Goal: Find specific page/section: Find specific page/section

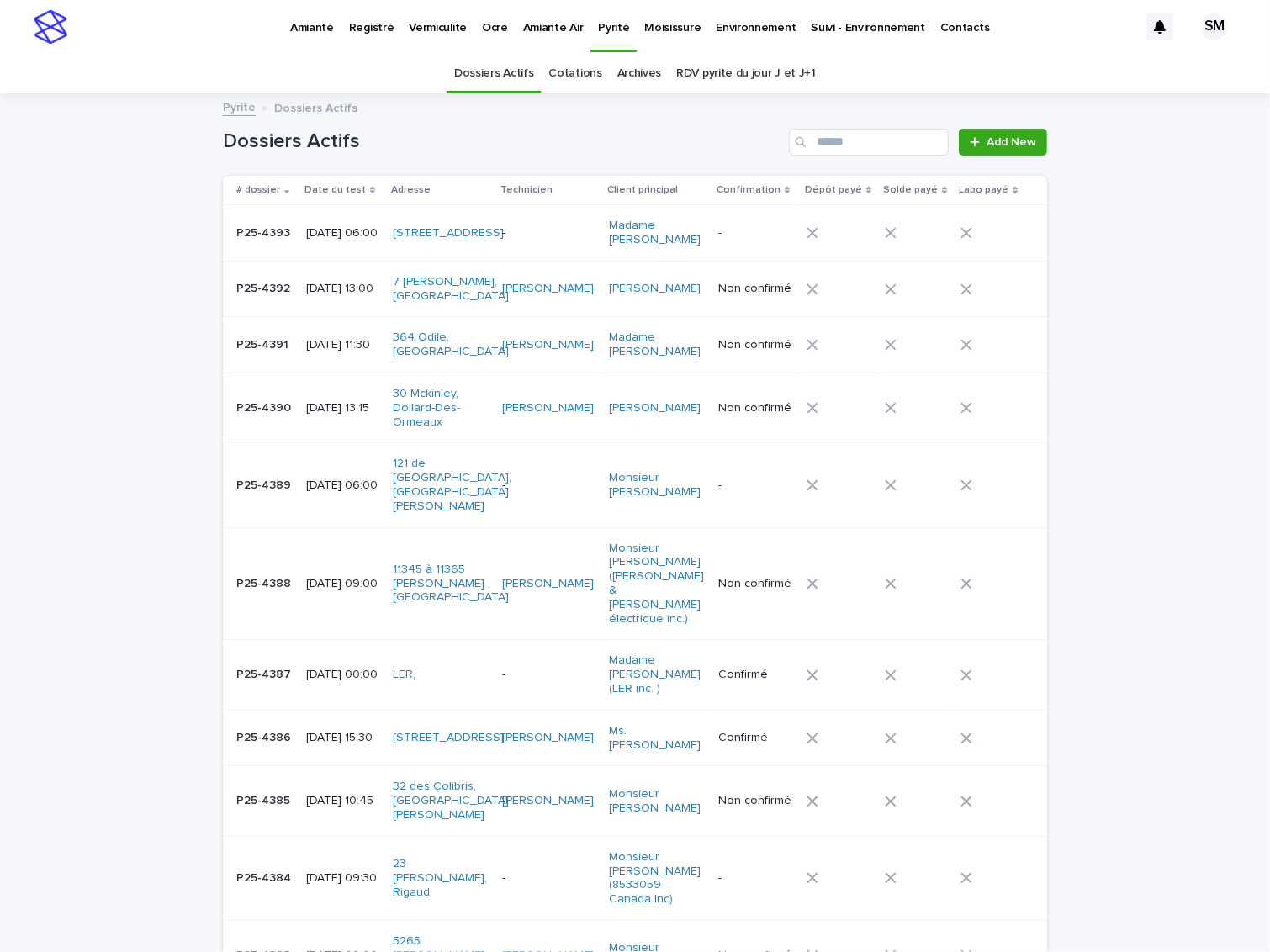
click at [623, 86] on link "Archives" at bounding box center [639, 74] width 44 height 40
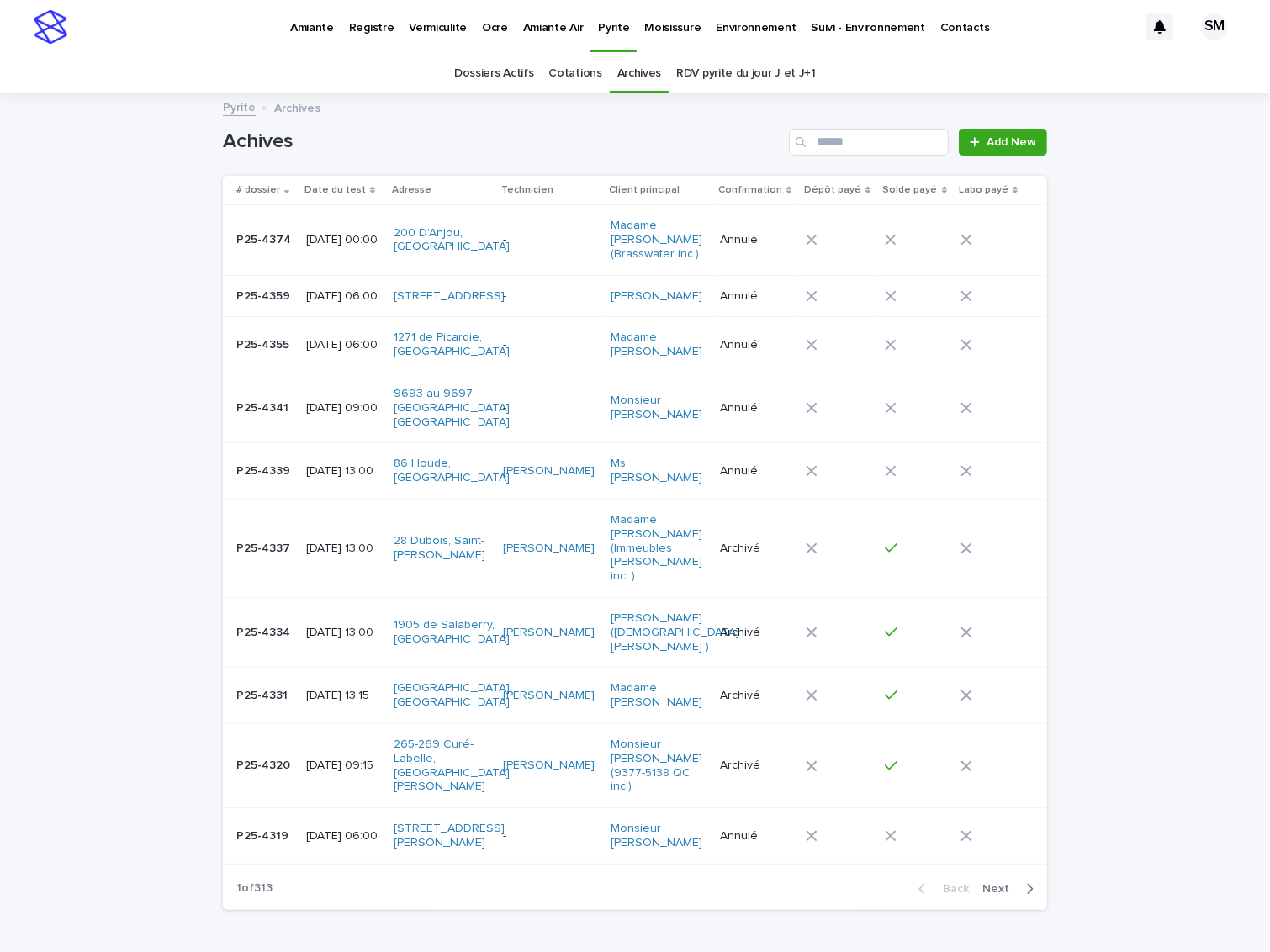
click at [531, 30] on p "Amiante Air" at bounding box center [553, 17] width 61 height 35
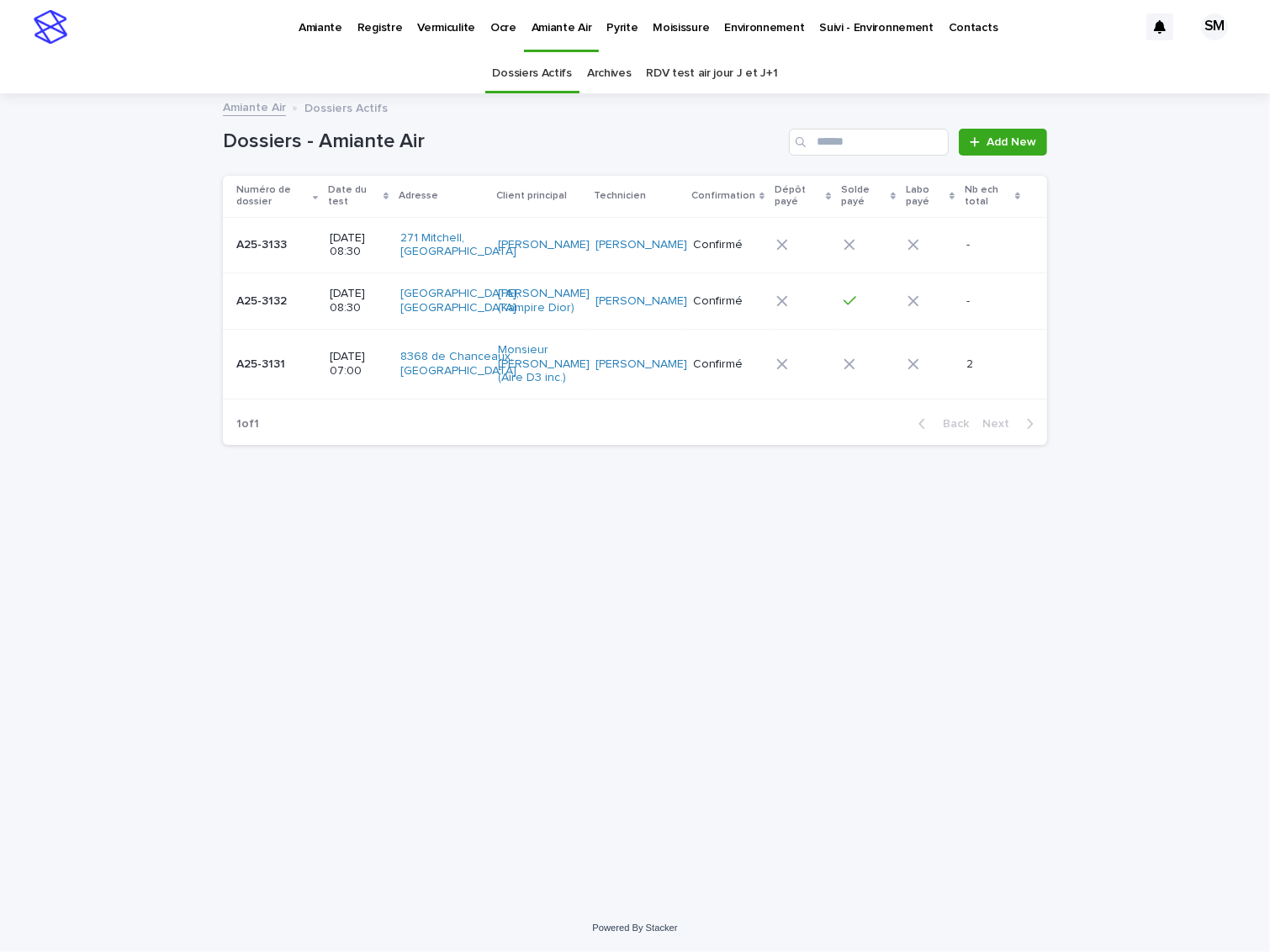
click at [602, 76] on link "Archives" at bounding box center [609, 74] width 44 height 40
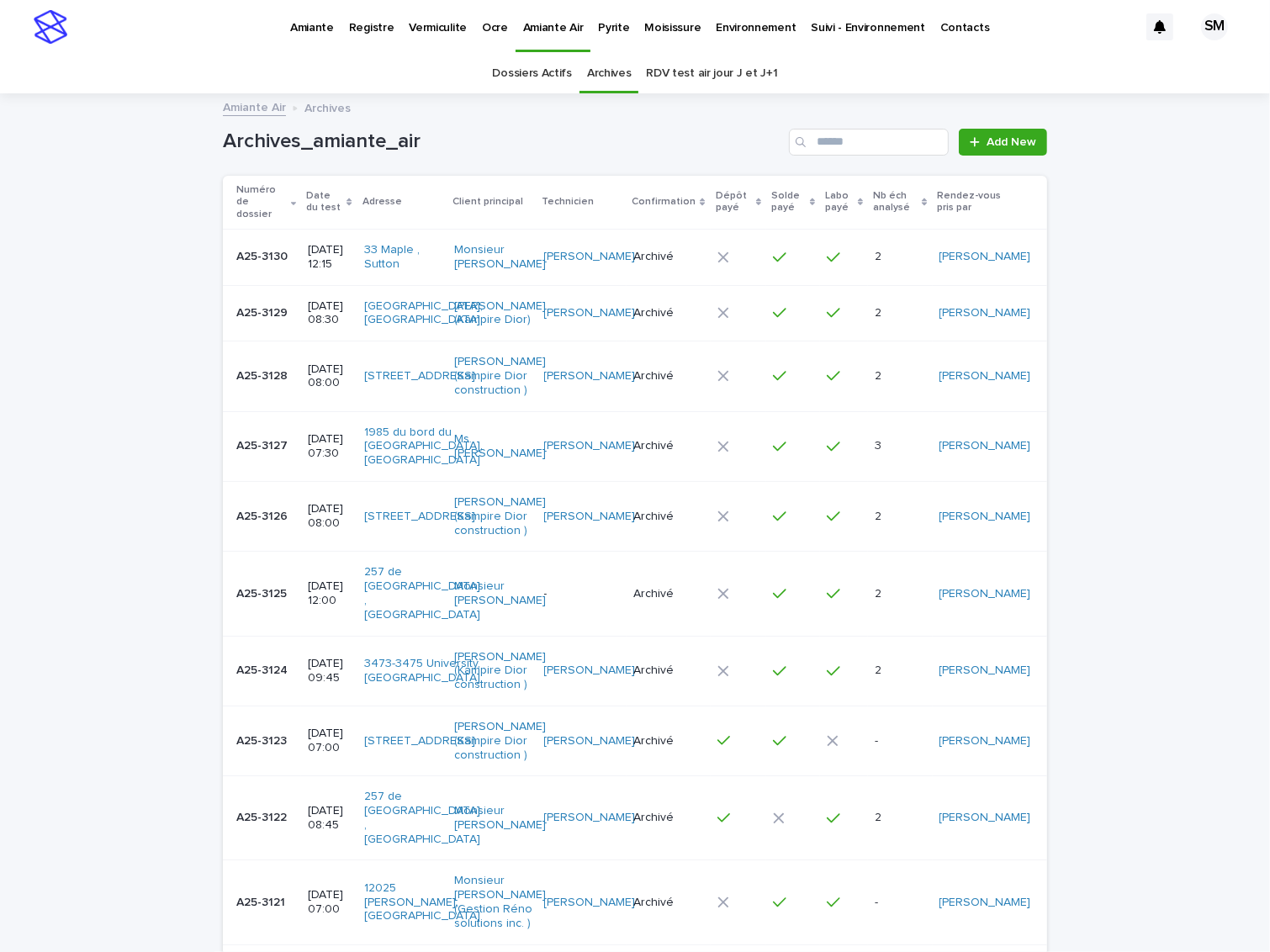
click at [313, 20] on p "Amiante" at bounding box center [312, 17] width 43 height 35
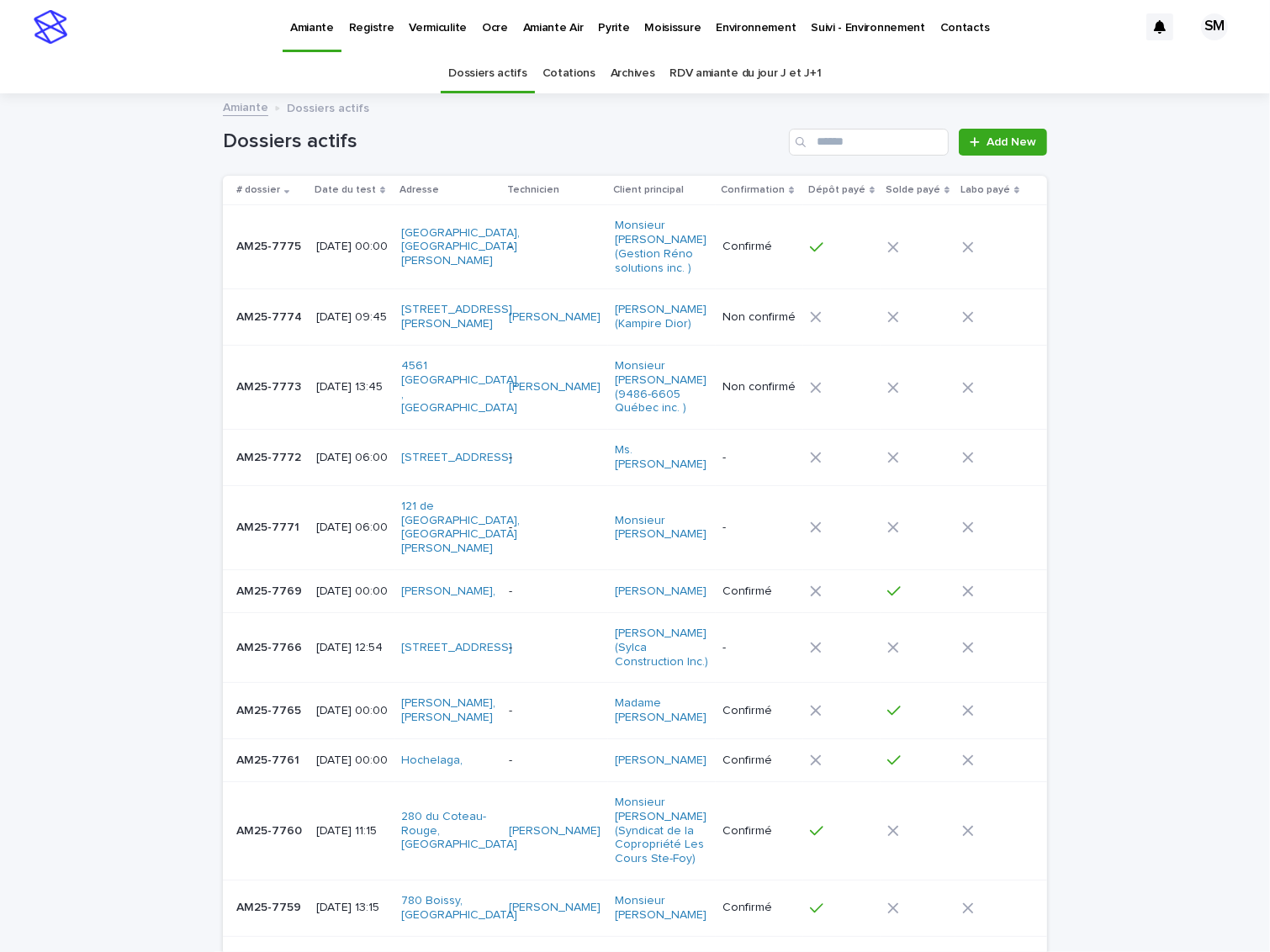
click at [622, 78] on link "Archives" at bounding box center [632, 74] width 44 height 40
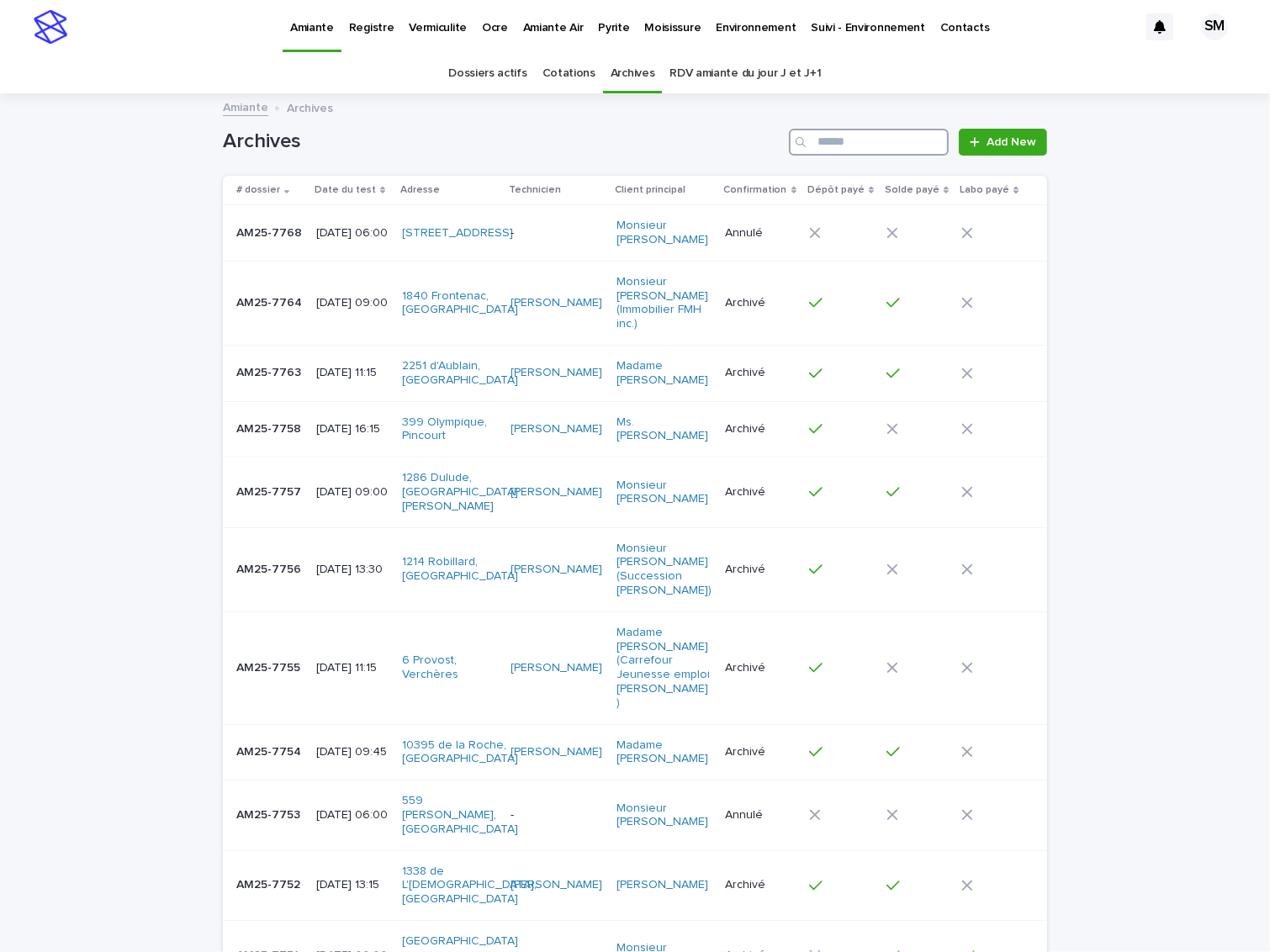
click at [852, 138] on input "Search" at bounding box center [868, 142] width 160 height 27
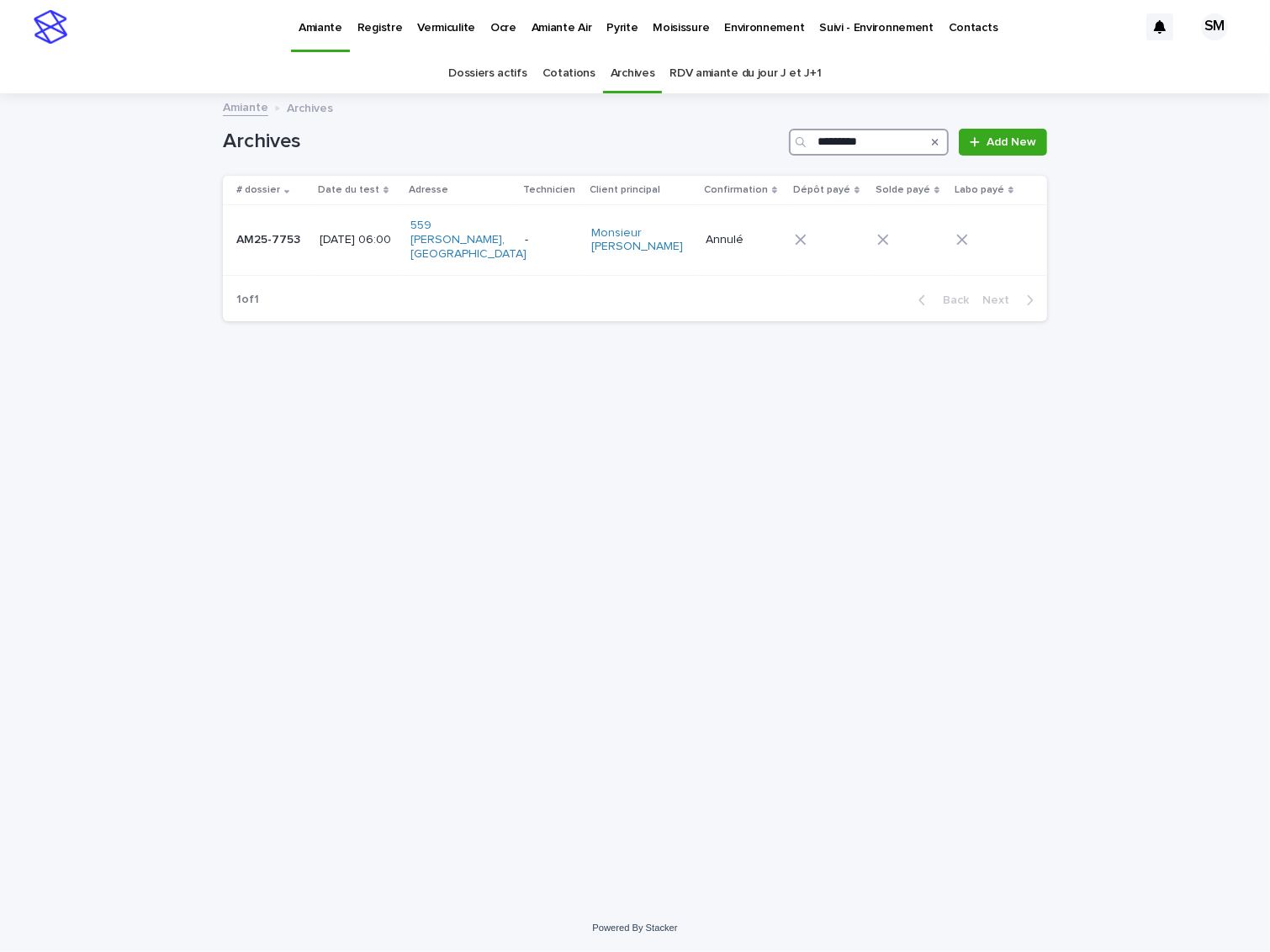
type input "*********"
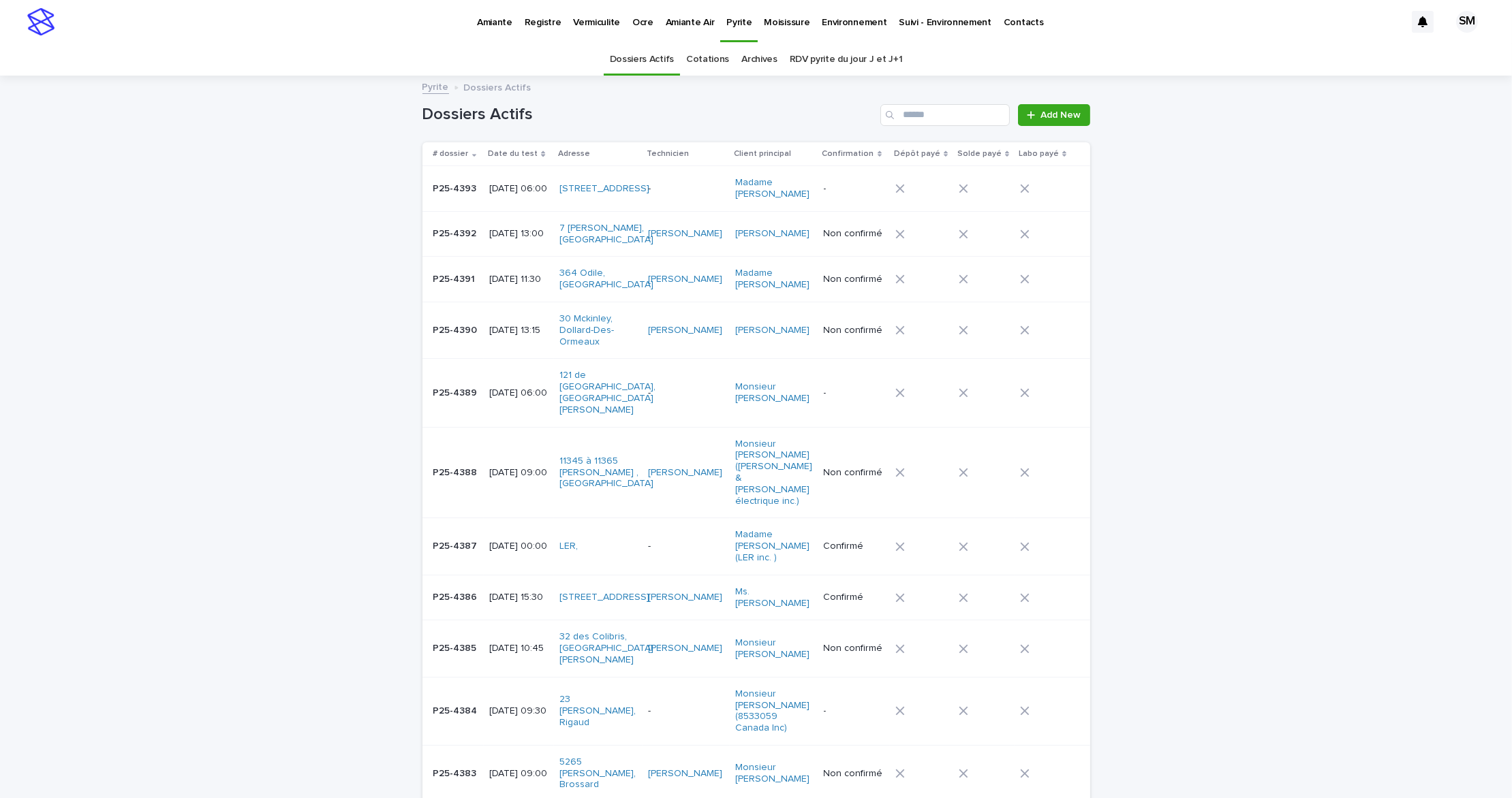
click at [827, 23] on p "Environnement" at bounding box center [854, 14] width 64 height 29
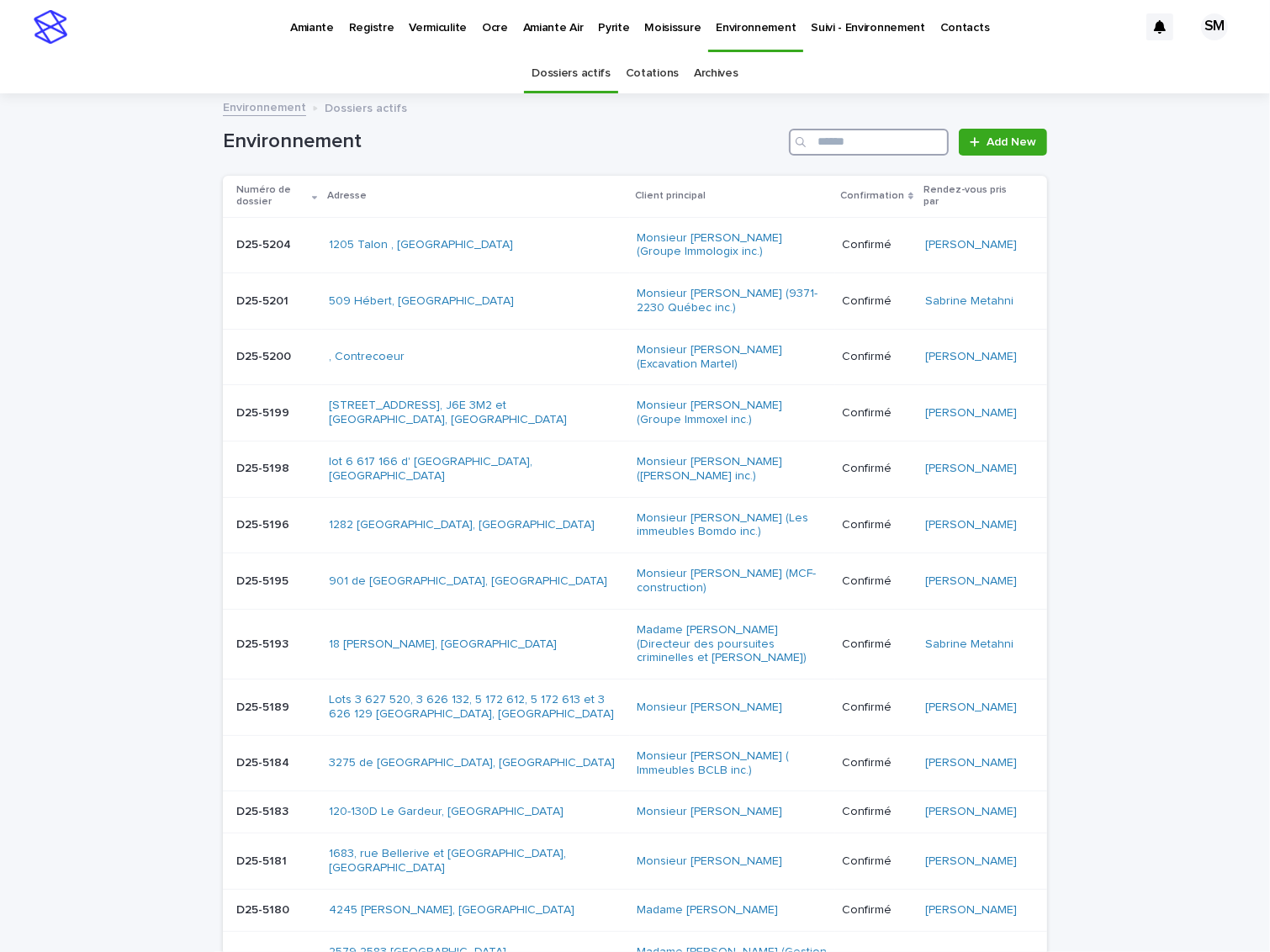
click at [819, 141] on input "Search" at bounding box center [868, 142] width 160 height 27
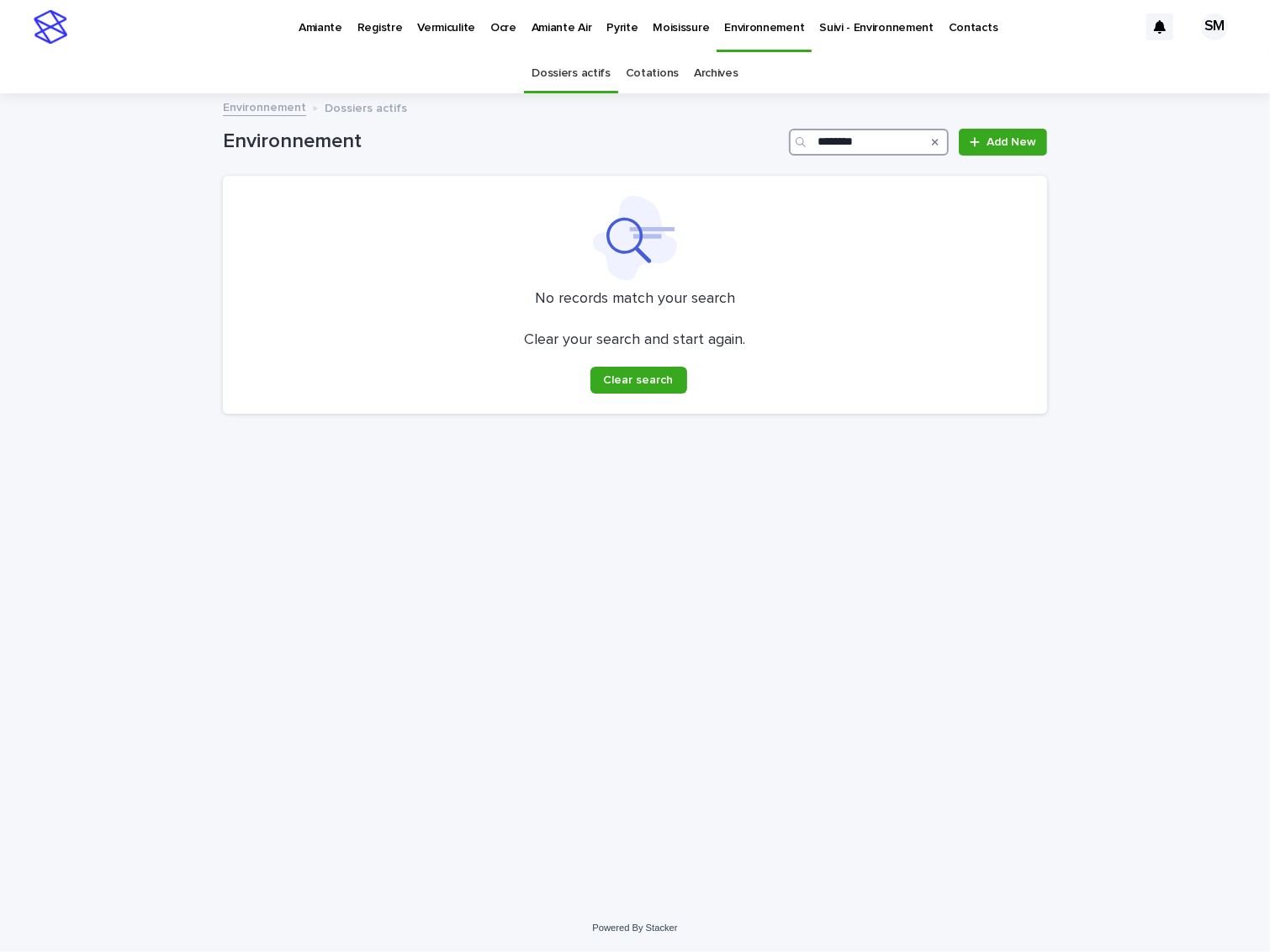
type input "********"
click at [723, 67] on link "Archives" at bounding box center [715, 74] width 44 height 40
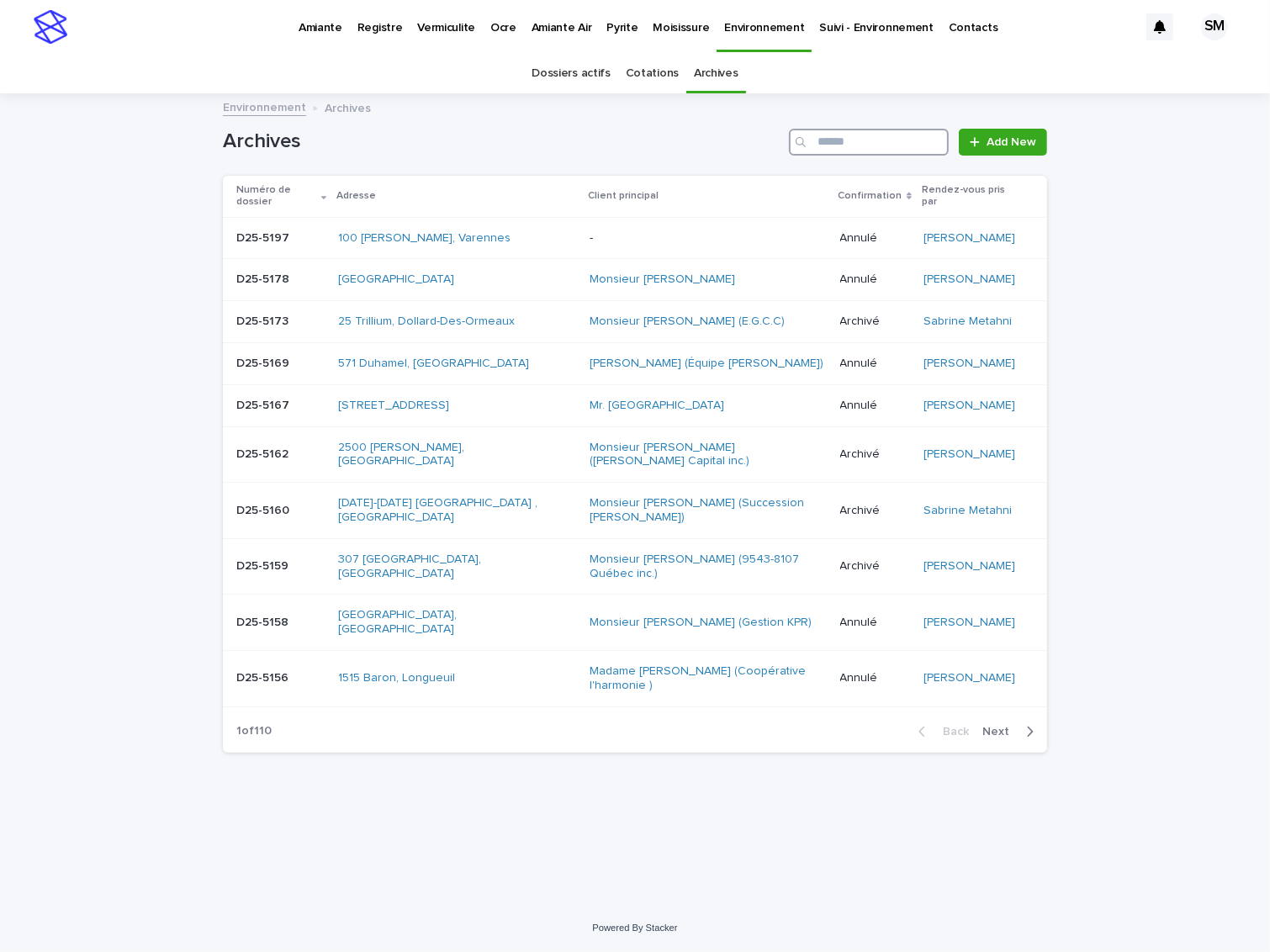
click at [842, 138] on input "Search" at bounding box center [868, 142] width 160 height 27
type input "*"
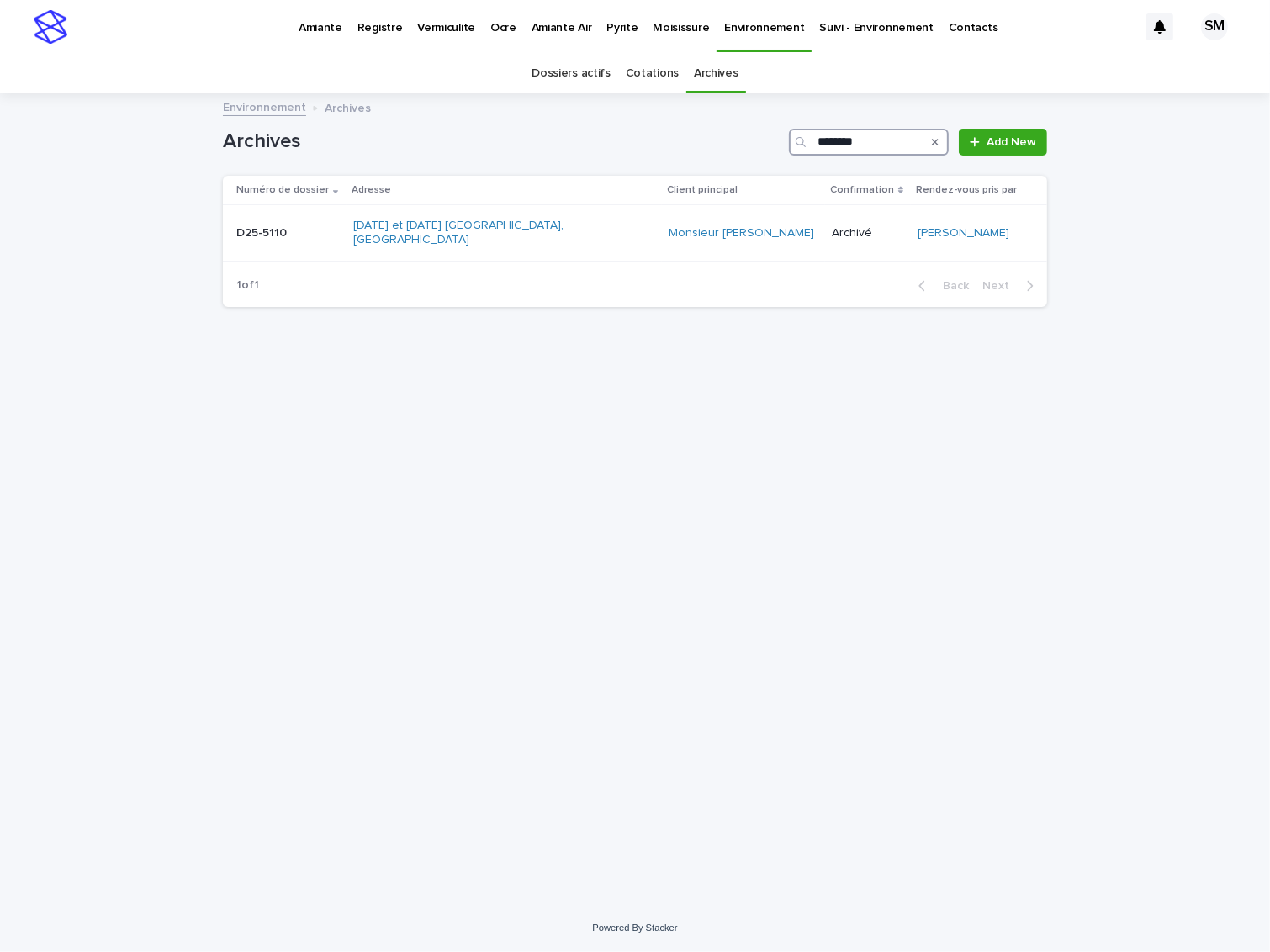
type input "********"
click at [257, 235] on div "D25-5110 D25-5110" at bounding box center [288, 233] width 104 height 28
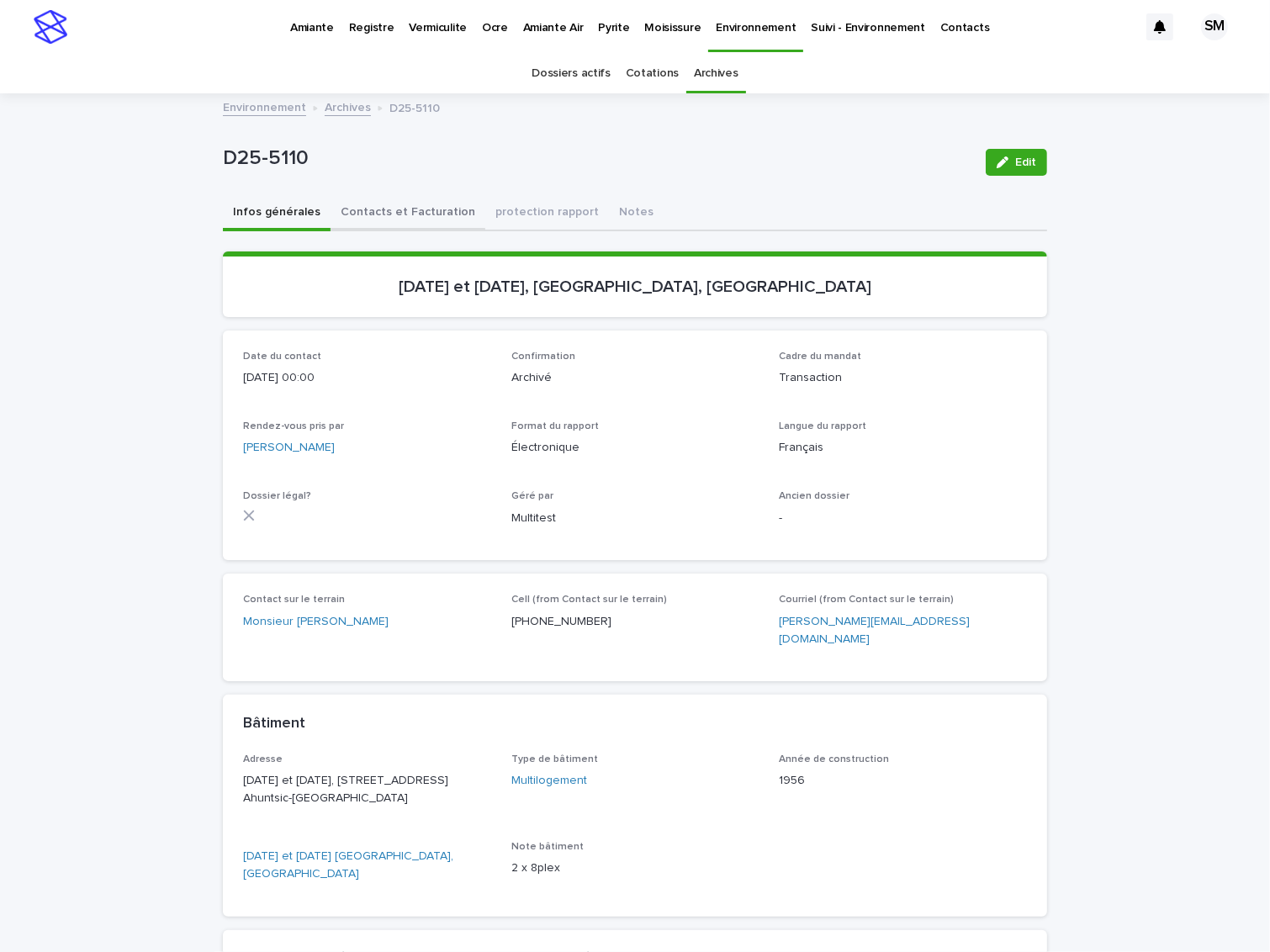
click at [373, 203] on button "Contacts et Facturation" at bounding box center [407, 213] width 154 height 35
